Goal: Information Seeking & Learning: Learn about a topic

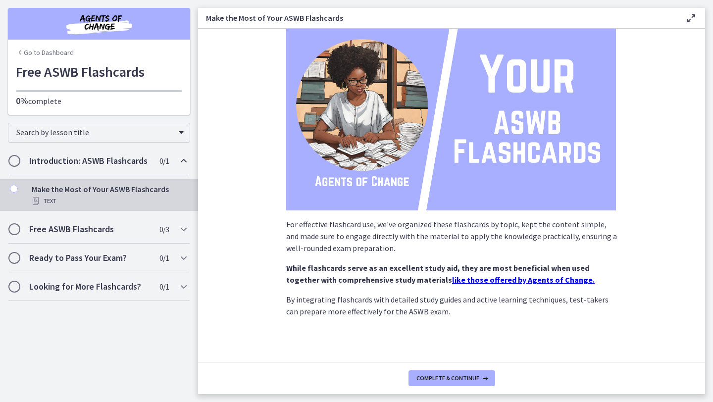
scroll to position [86, 0]
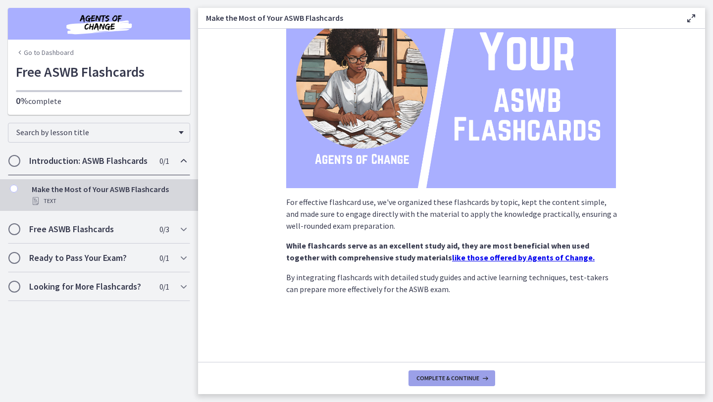
click at [451, 382] on button "Complete & continue" at bounding box center [452, 378] width 87 height 16
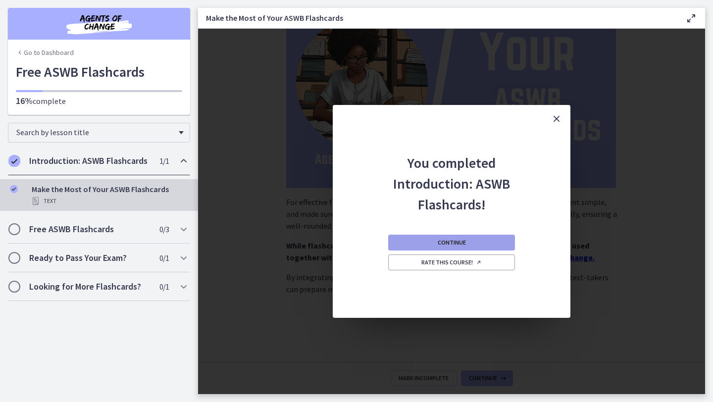
click at [463, 240] on span "Continue" at bounding box center [452, 243] width 28 height 8
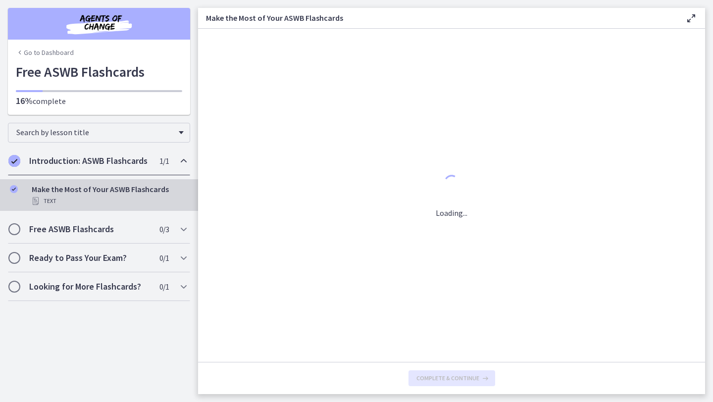
scroll to position [0, 0]
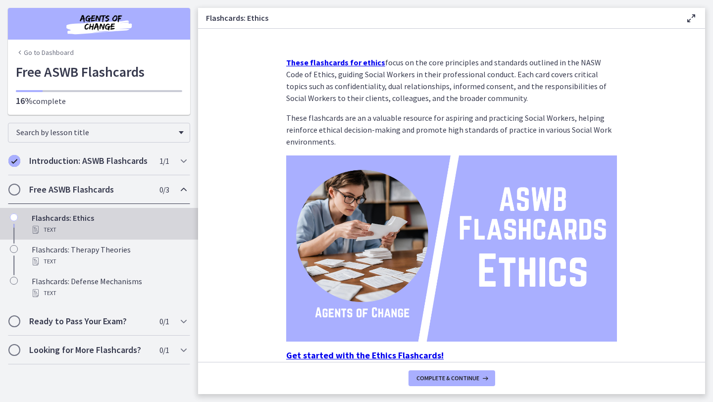
scroll to position [47, 0]
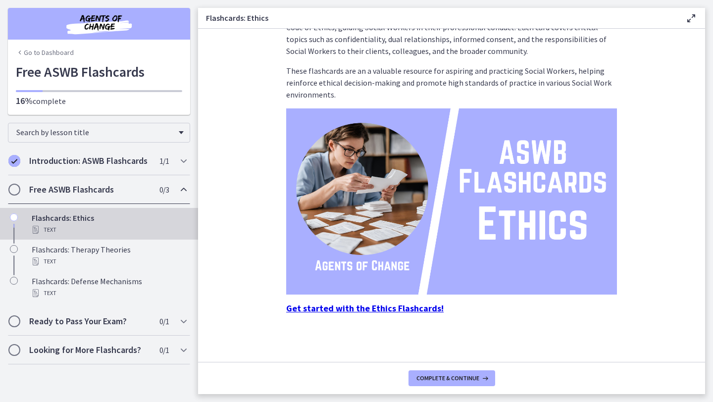
click at [386, 291] on img at bounding box center [451, 201] width 331 height 186
drag, startPoint x: 441, startPoint y: 374, endPoint x: 414, endPoint y: 238, distance: 138.9
click at [414, 238] on div "These flashcards for ethics focus on the core principles and standards outlined…" at bounding box center [451, 211] width 507 height 365
click at [414, 237] on img at bounding box center [451, 201] width 331 height 186
